Goal: Task Accomplishment & Management: Manage account settings

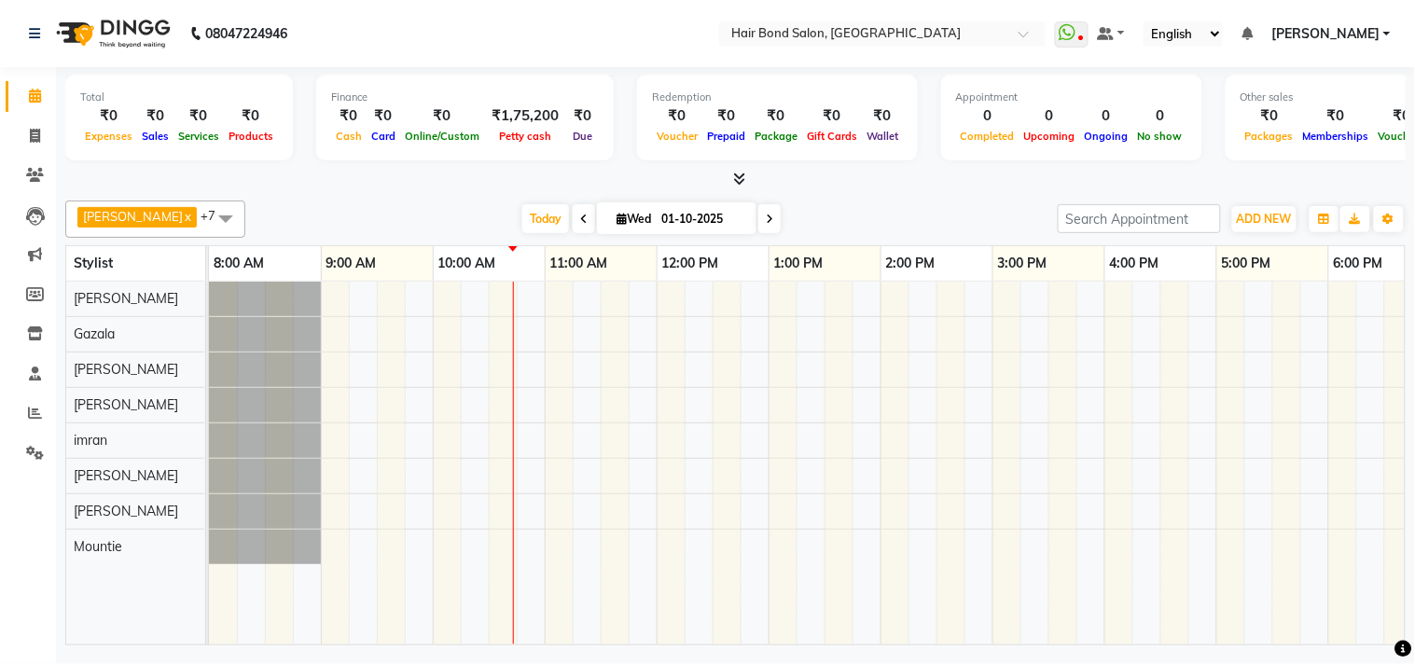
click at [209, 214] on span at bounding box center [225, 217] width 37 height 35
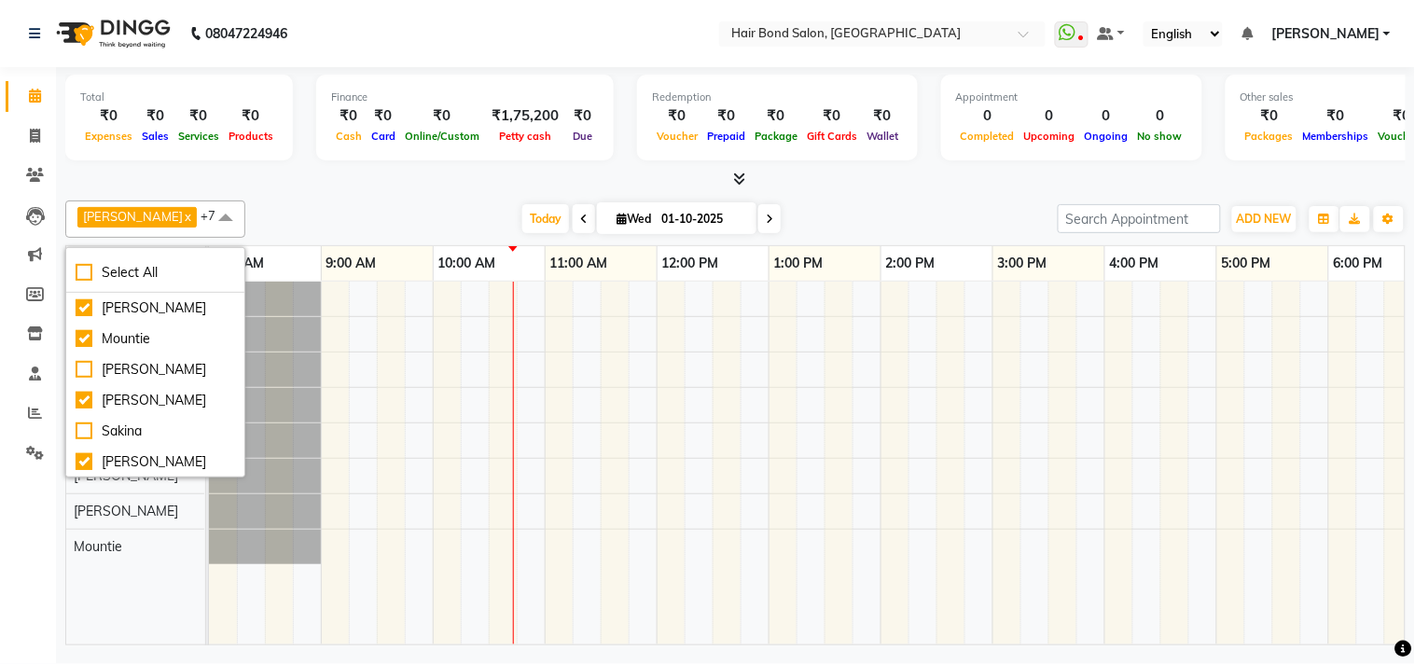
scroll to position [308, 0]
click at [397, 197] on div "Vivek Limbachiya x Daksha x sahill x Gazala x Mirza x imran x Mountie x Shafiqu…" at bounding box center [735, 419] width 1340 height 452
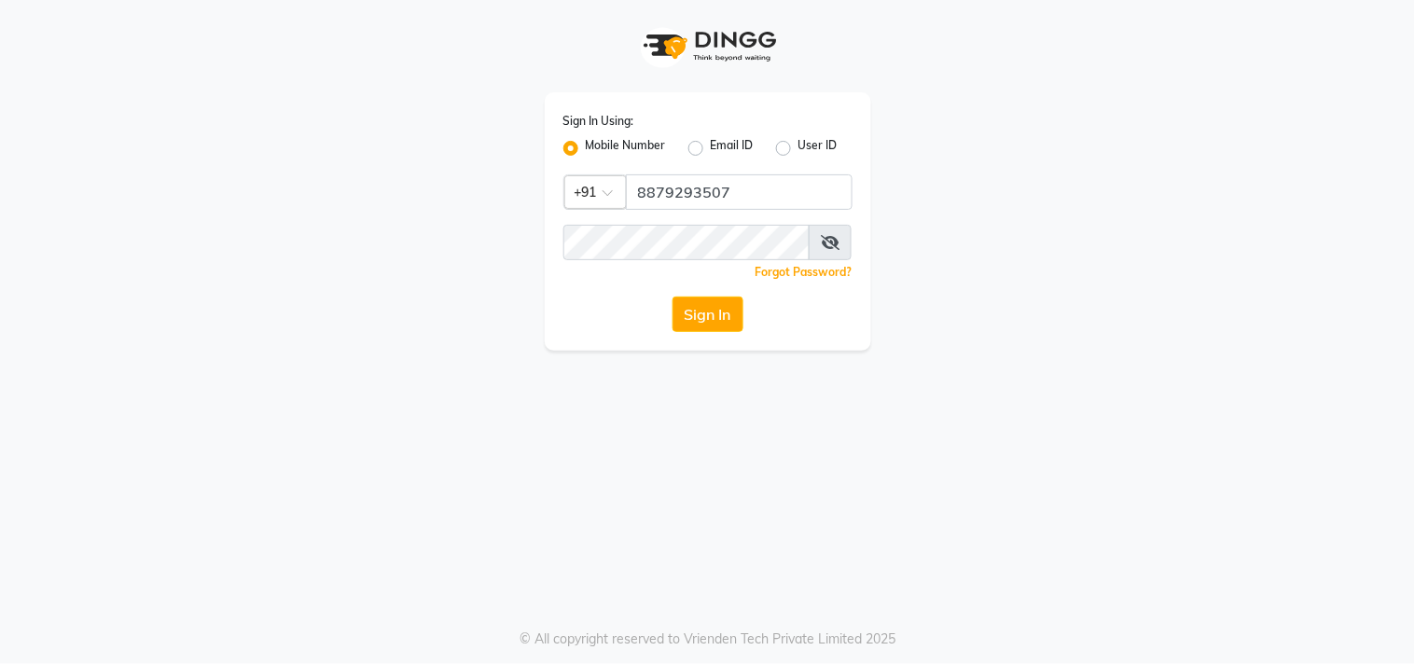
click at [613, 190] on span at bounding box center [613, 198] width 23 height 20
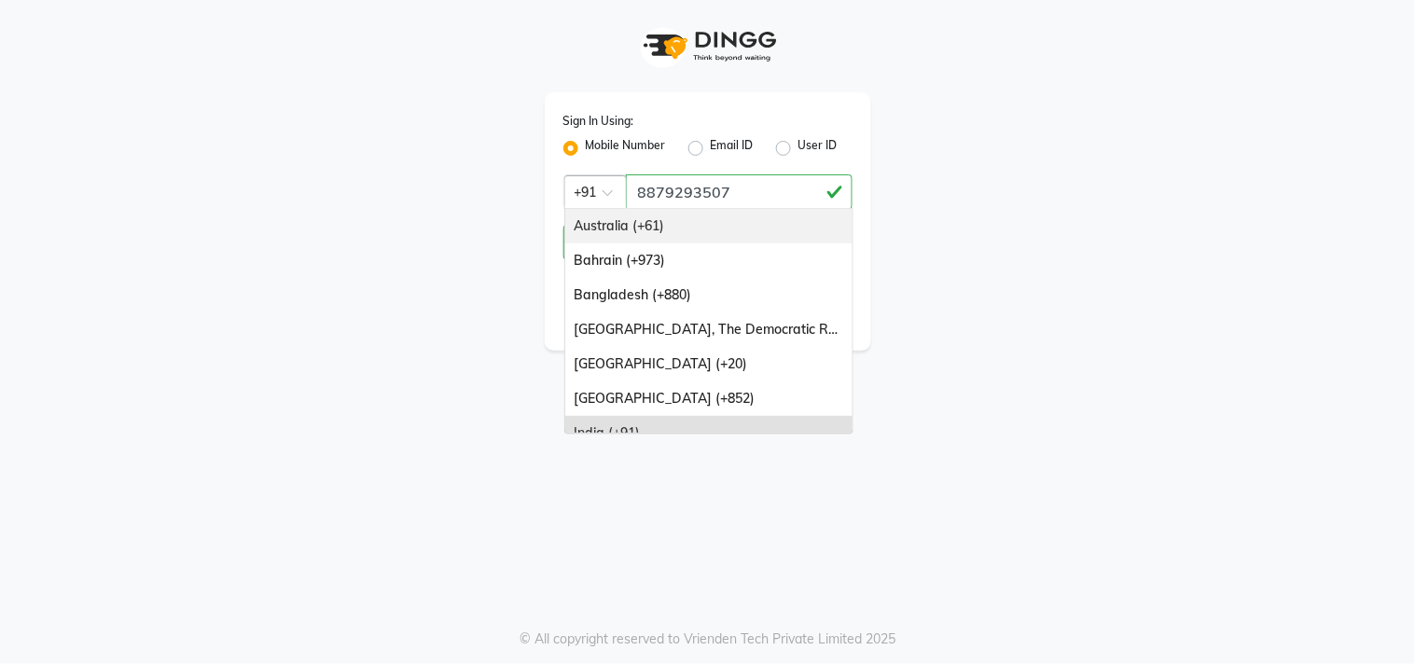
click at [472, 239] on div "Sign In Using: Mobile Number Email ID User ID Country Code × +91 Australia (+61…" at bounding box center [707, 175] width 1063 height 351
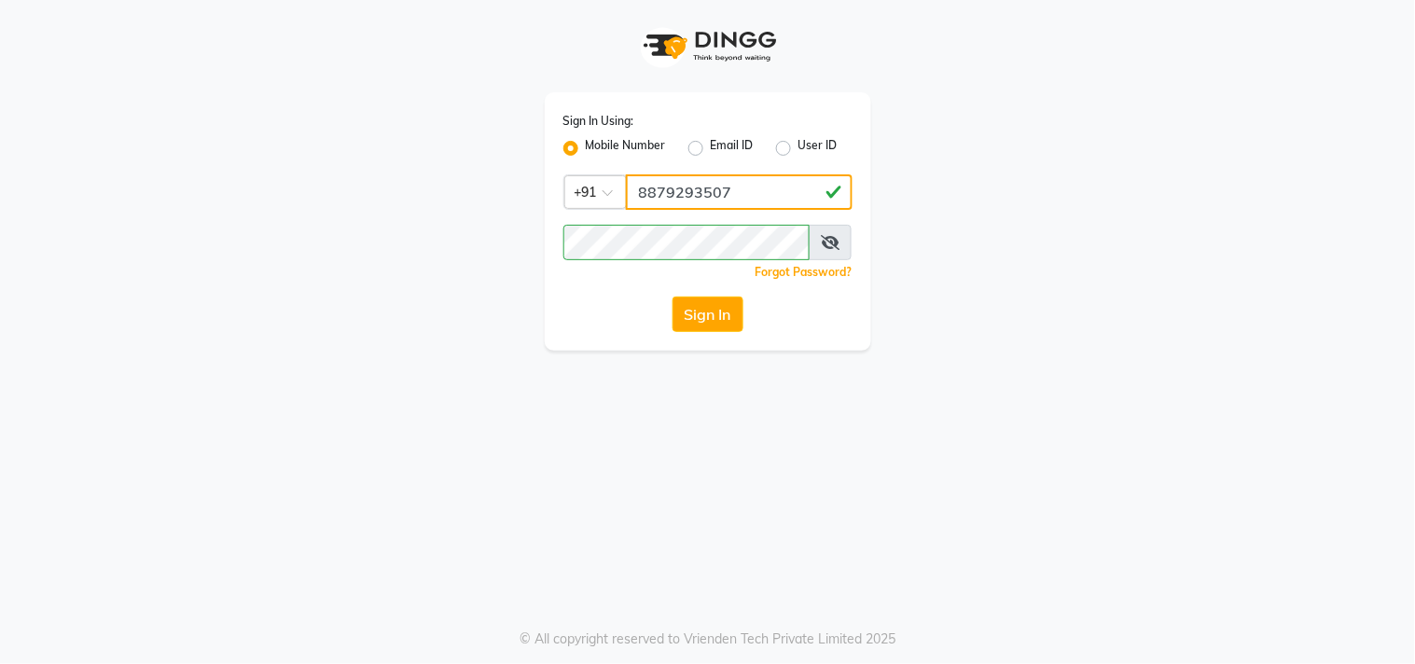
click at [765, 179] on input "8879293507" at bounding box center [739, 191] width 227 height 35
type input "7977751488"
click at [714, 308] on button "Sign In" at bounding box center [707, 314] width 71 height 35
